Goal: Information Seeking & Learning: Learn about a topic

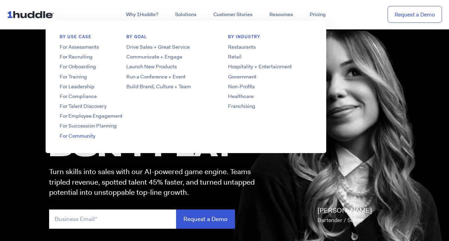
click at [83, 135] on link "For Community" at bounding box center [102, 136] width 112 height 7
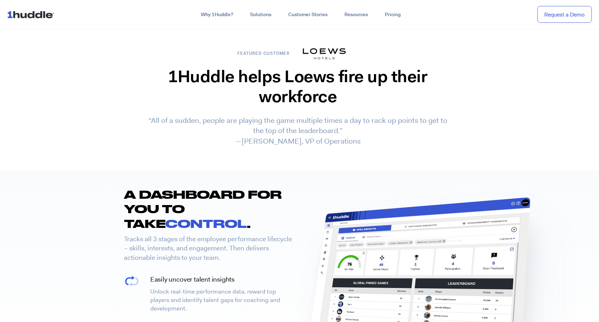
scroll to position [1233, 0]
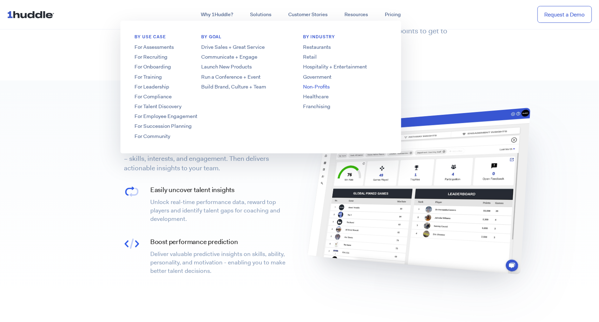
click at [312, 84] on link "Non-Profits" at bounding box center [345, 86] width 112 height 7
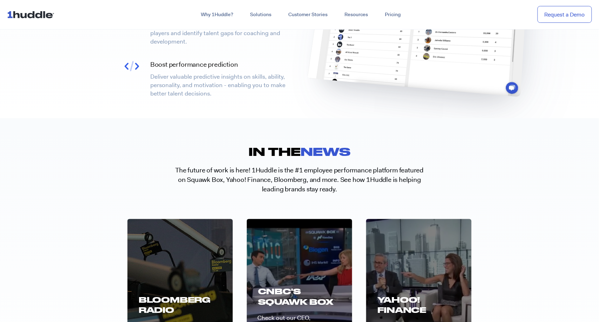
scroll to position [2274, 0]
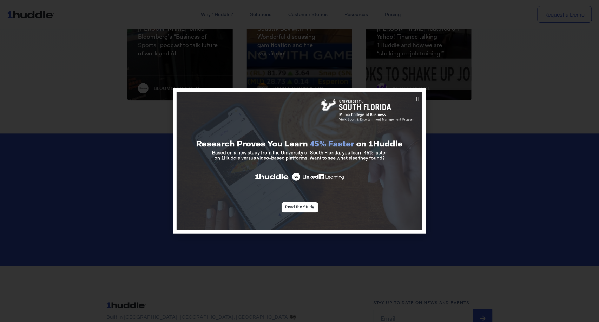
click at [202, 12] on div at bounding box center [299, 161] width 599 height 322
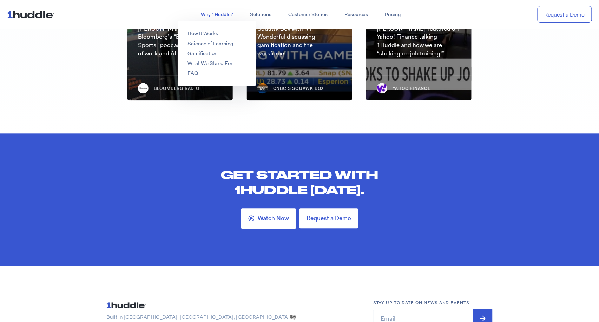
click at [206, 15] on link "Why 1Huddle?" at bounding box center [216, 14] width 49 height 13
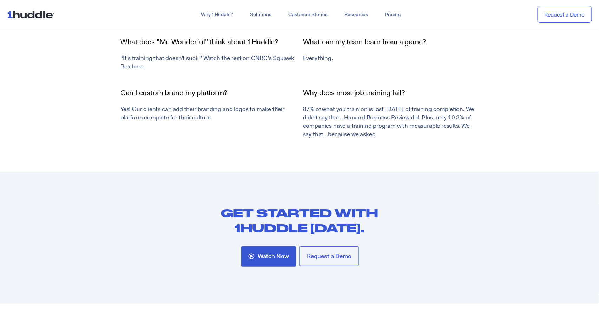
scroll to position [1934, 0]
